Goal: Browse casually

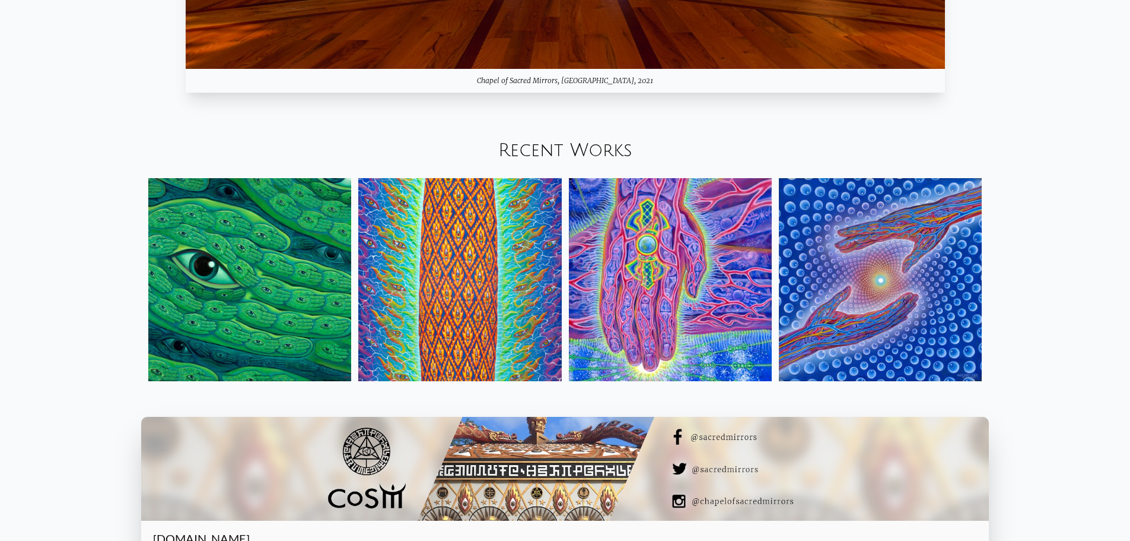
scroll to position [1483, 0]
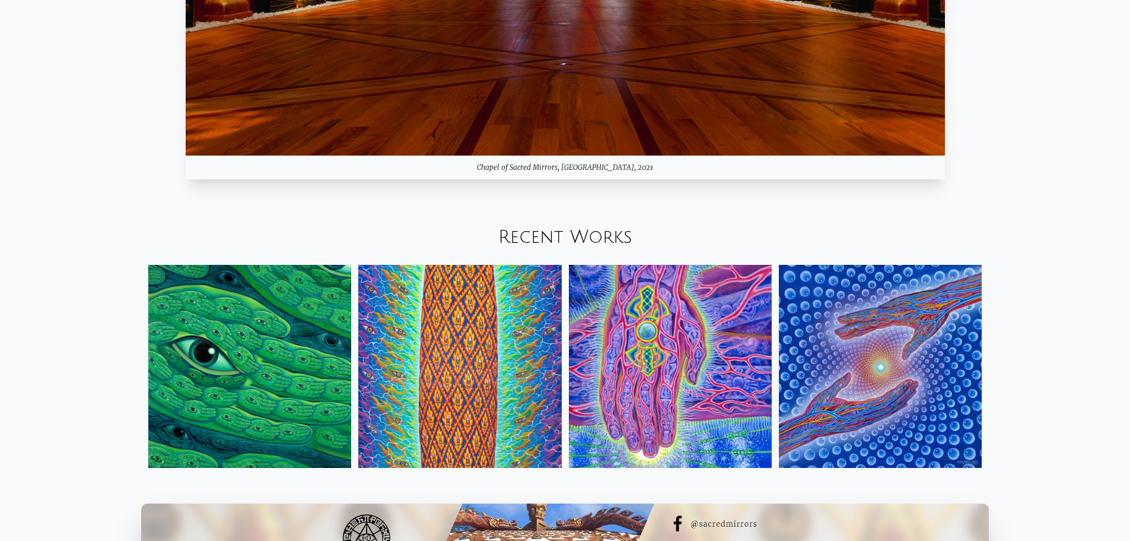
click at [293, 317] on img at bounding box center [249, 366] width 203 height 203
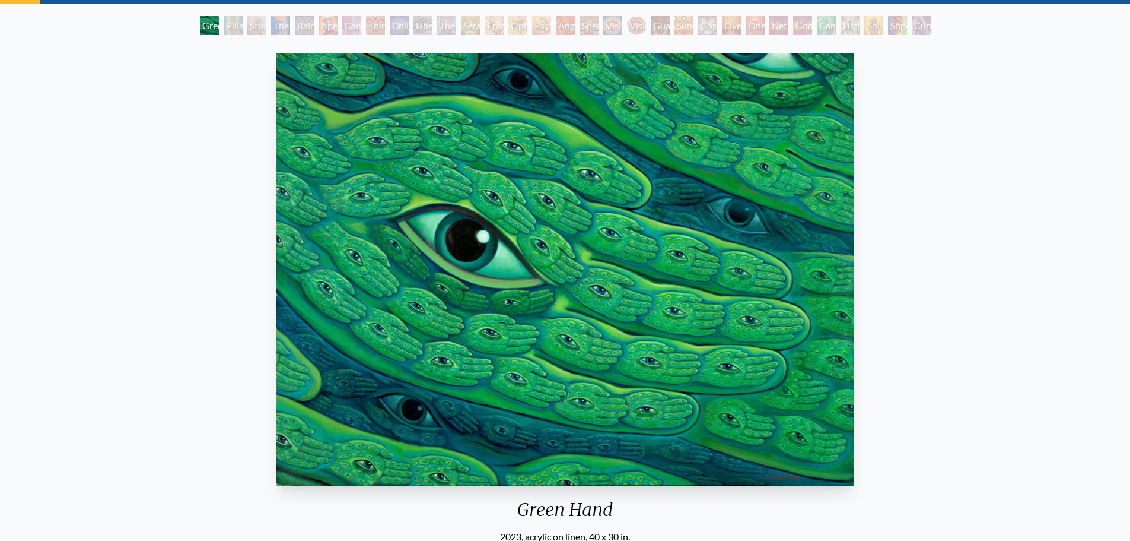
scroll to position [58, 0]
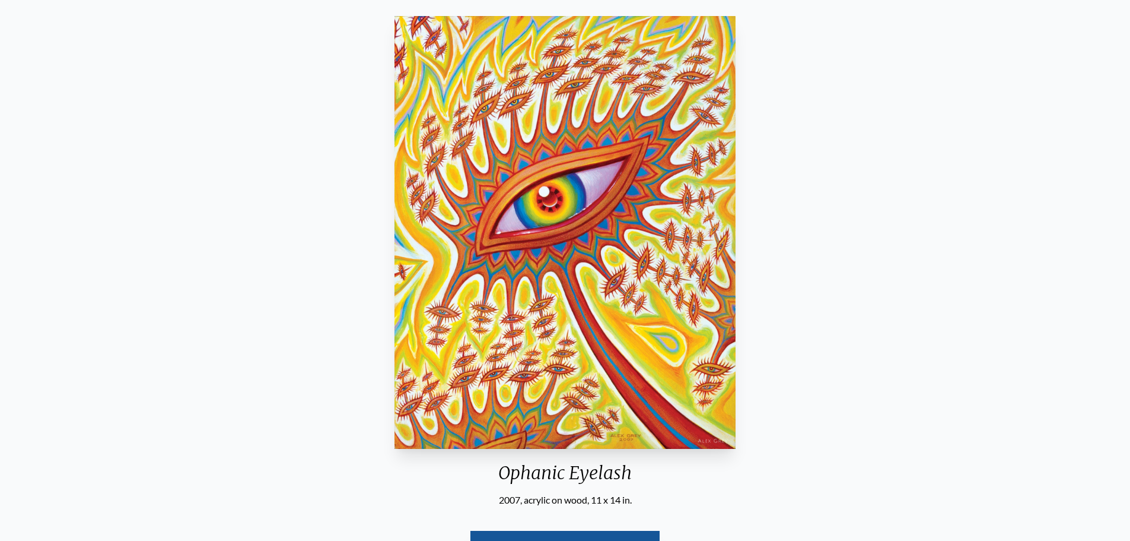
scroll to position [117, 0]
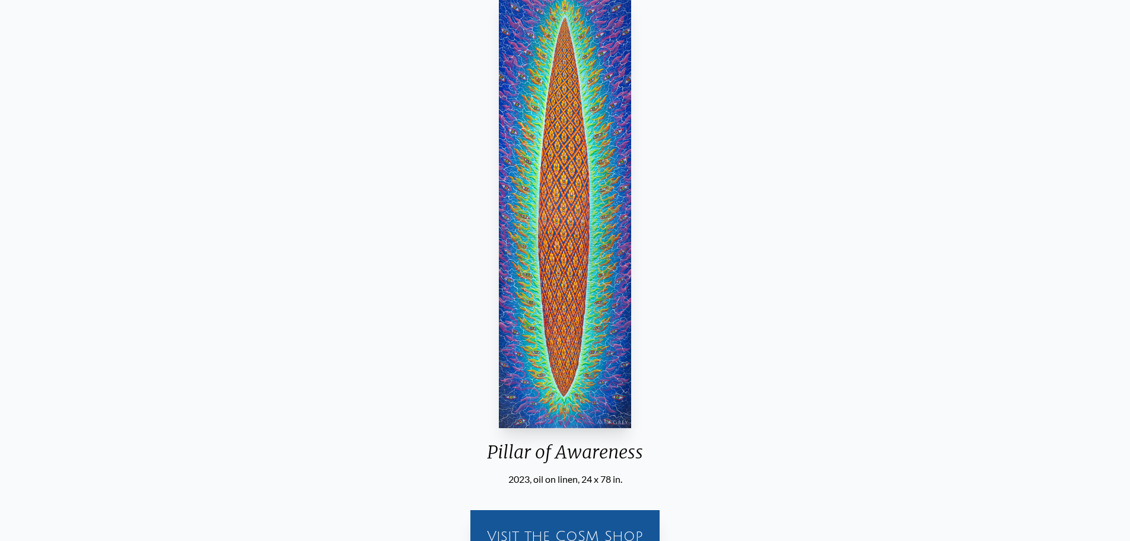
scroll to position [58, 0]
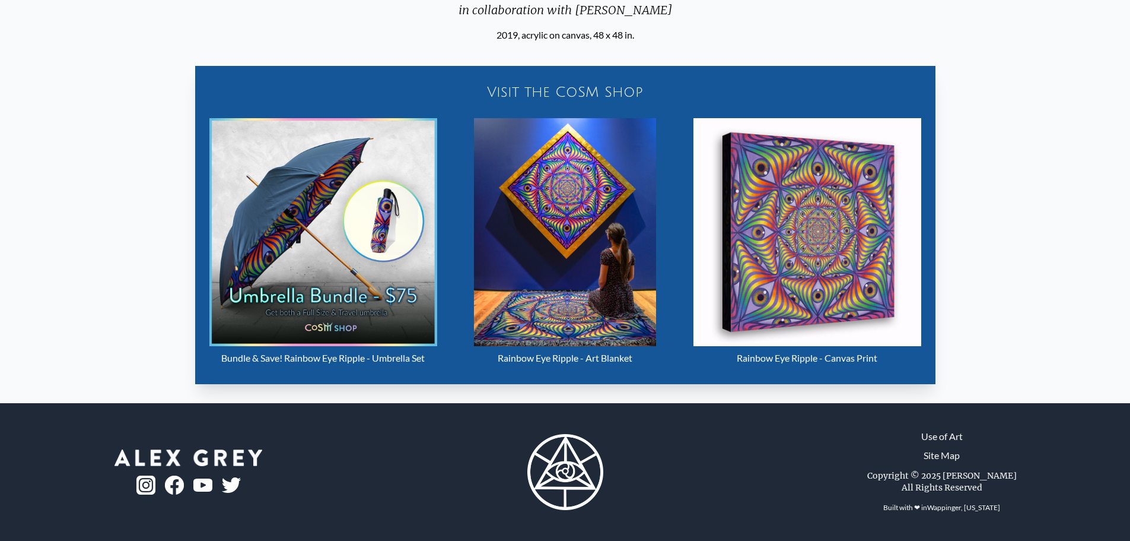
scroll to position [528, 0]
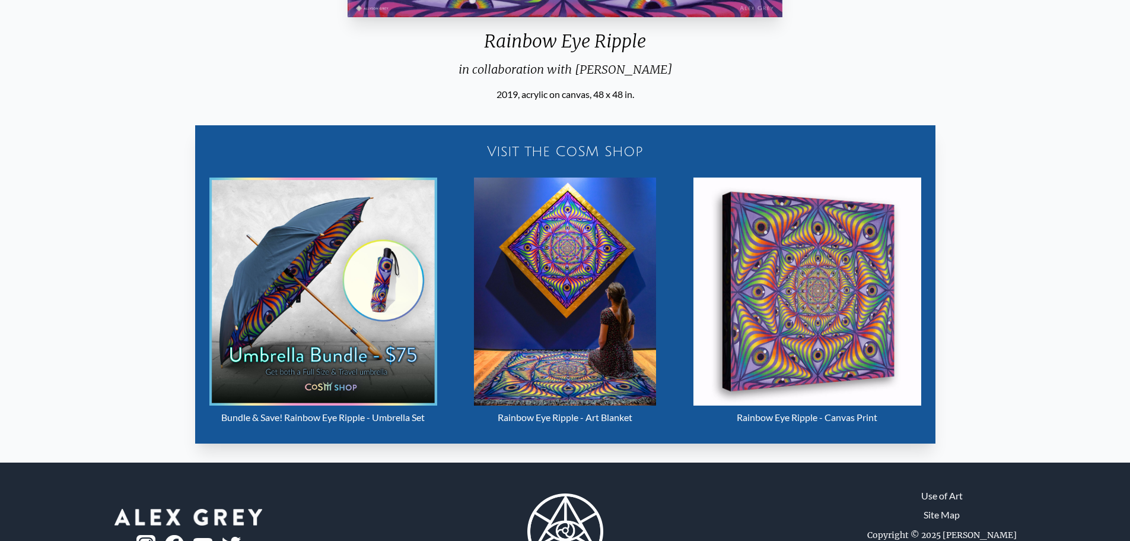
click at [847, 274] on img "5 / 31" at bounding box center [808, 291] width 228 height 228
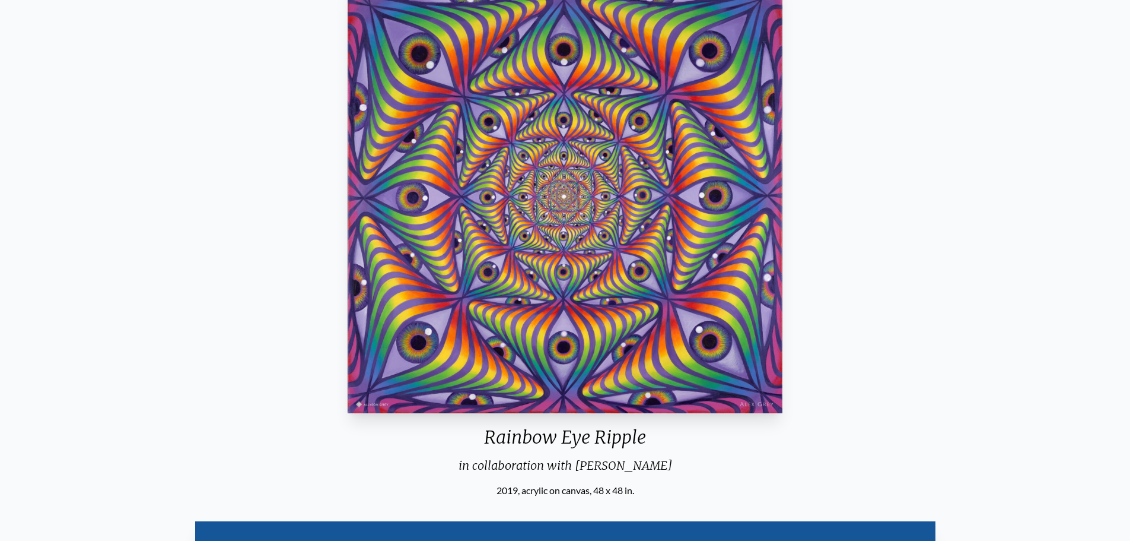
scroll to position [113, 0]
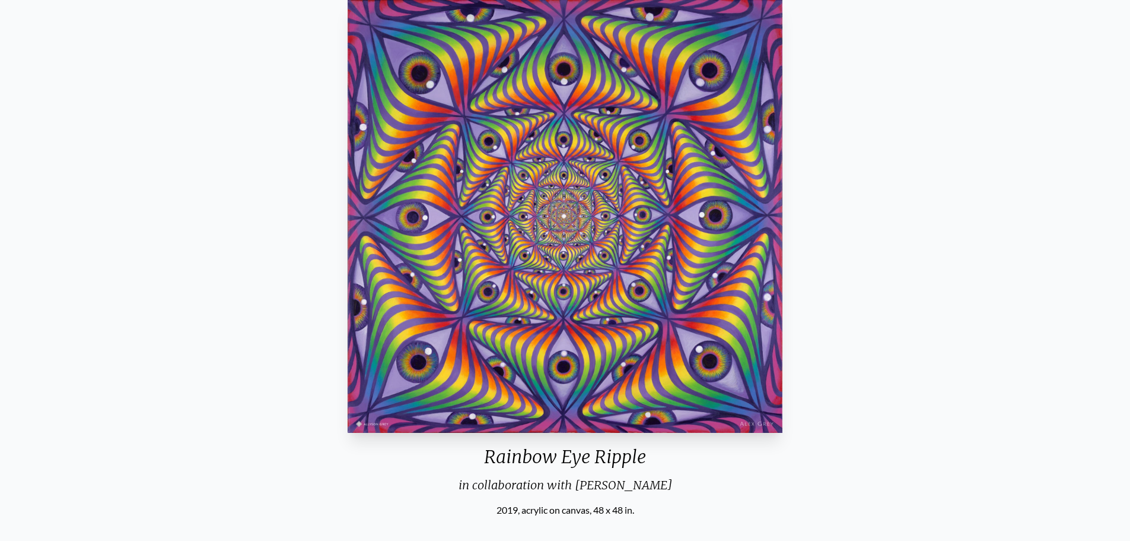
click at [623, 514] on div "2019, acrylic on canvas, 48 x 48 in." at bounding box center [565, 510] width 444 height 14
click at [619, 510] on div "2019, acrylic on canvas, 48 x 48 in." at bounding box center [565, 510] width 444 height 14
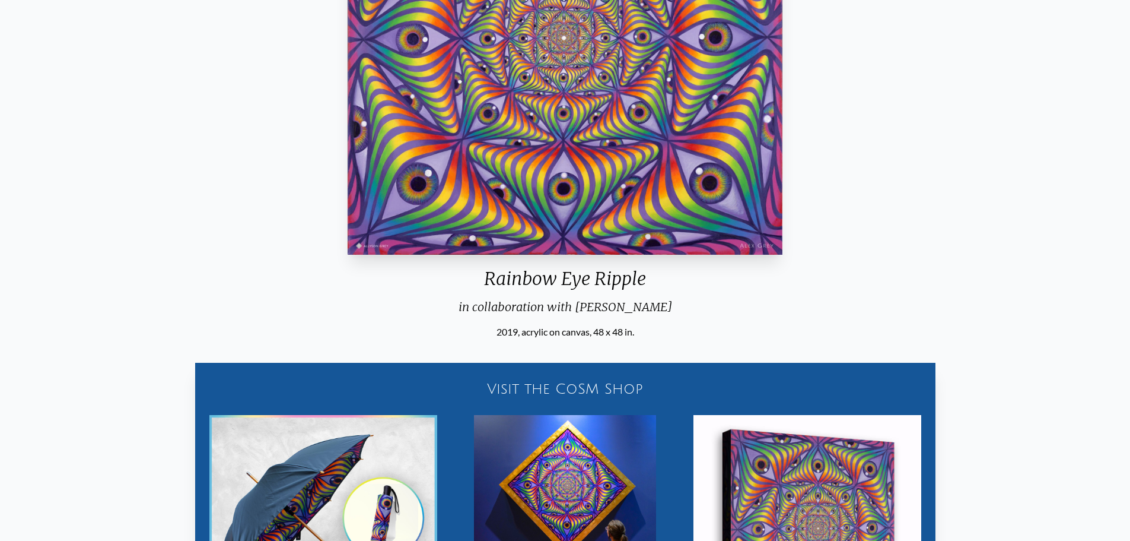
scroll to position [53, 0]
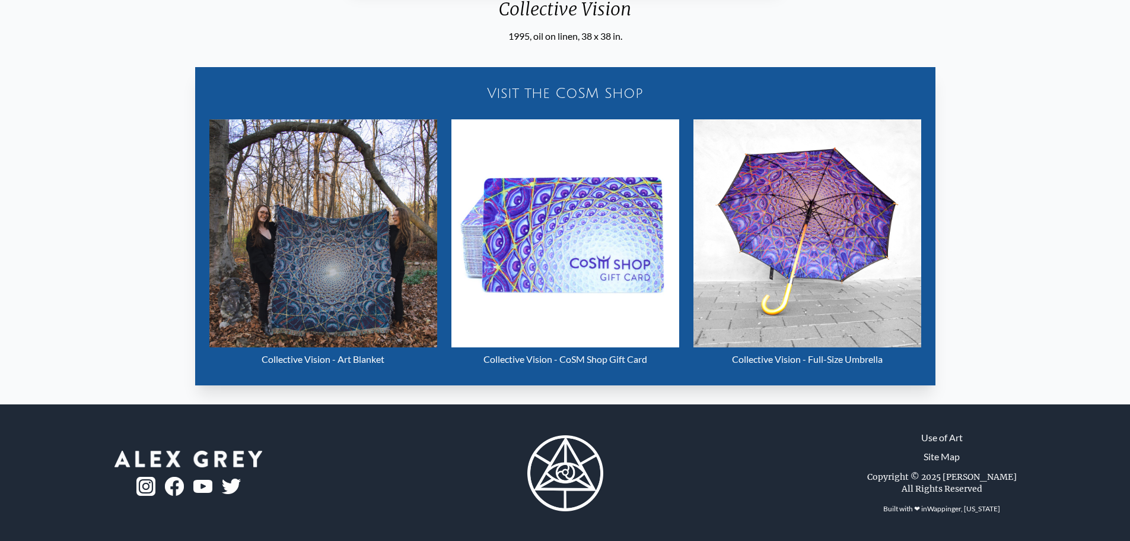
scroll to position [561, 0]
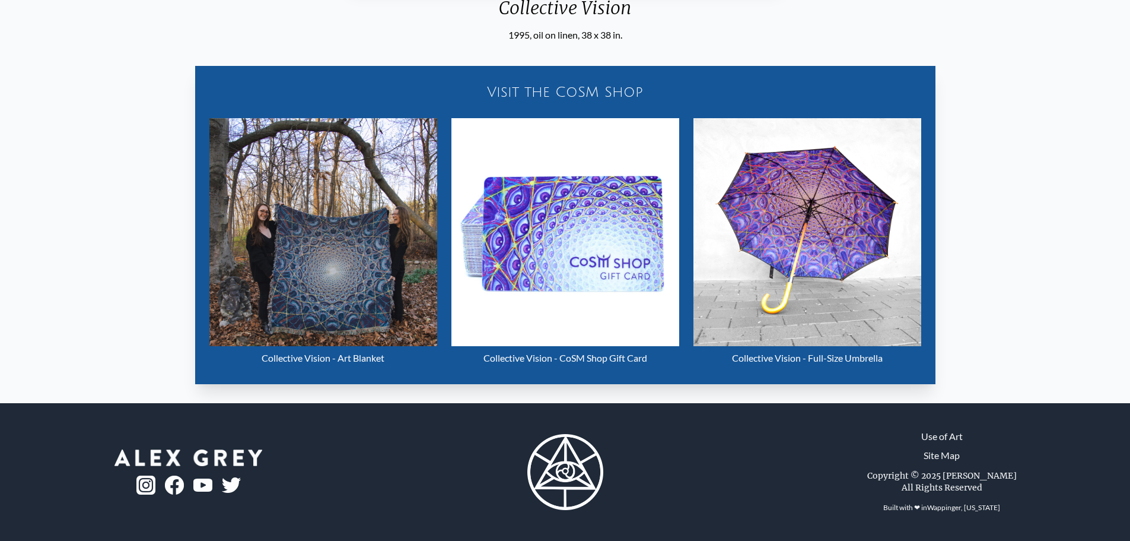
click at [589, 88] on div "Visit the CoSM Shop" at bounding box center [565, 92] width 726 height 38
